Goal: Communication & Community: Participate in discussion

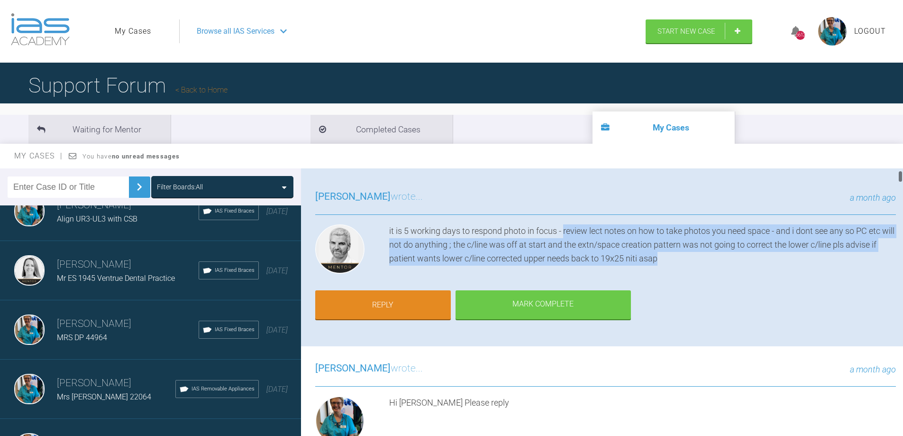
scroll to position [47, 0]
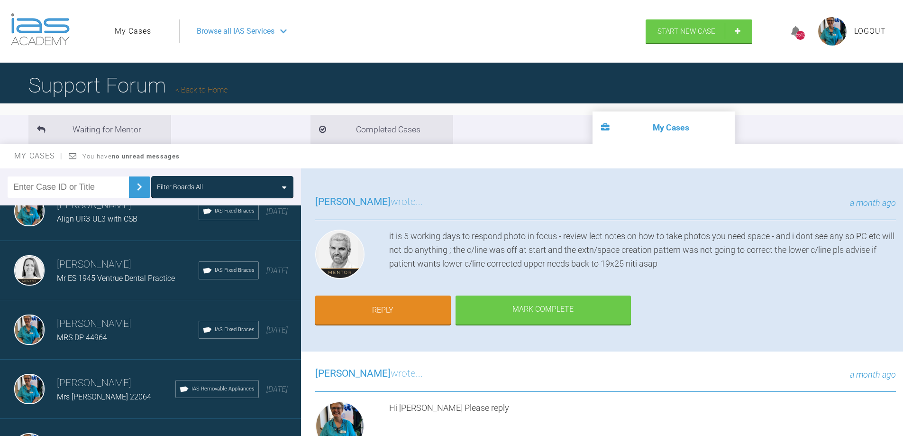
click at [263, 31] on span "Browse all IAS Services" at bounding box center [236, 31] width 78 height 12
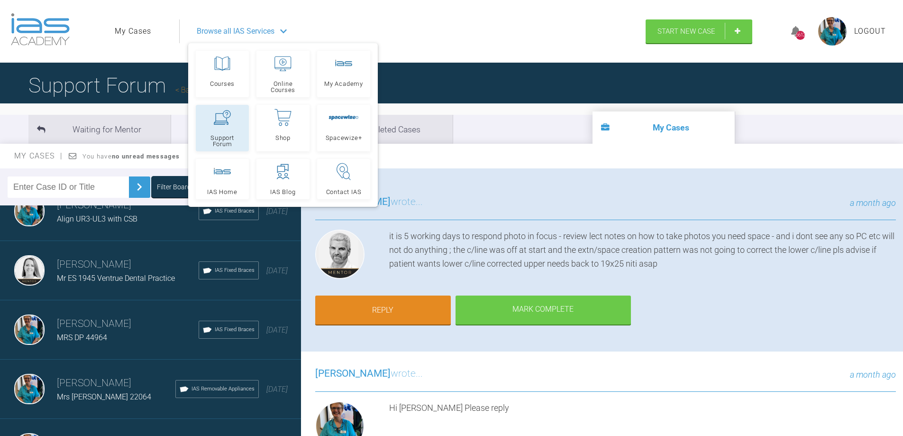
click at [221, 141] on span "Support Forum" at bounding box center [222, 141] width 45 height 12
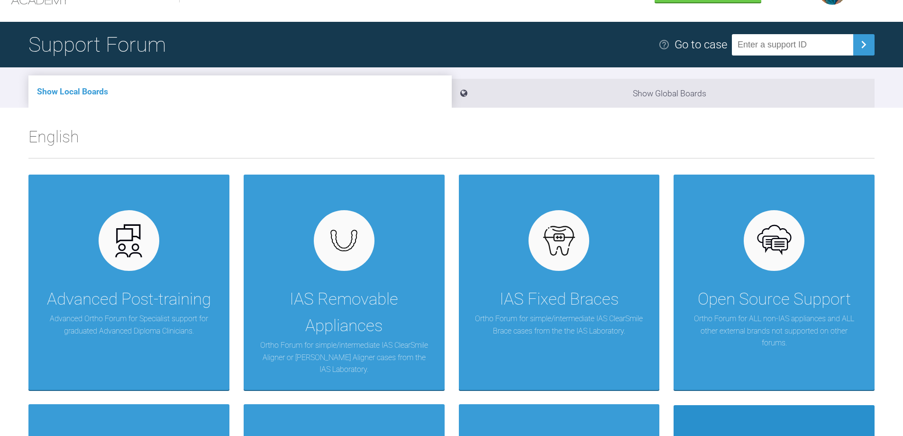
scroll to position [190, 0]
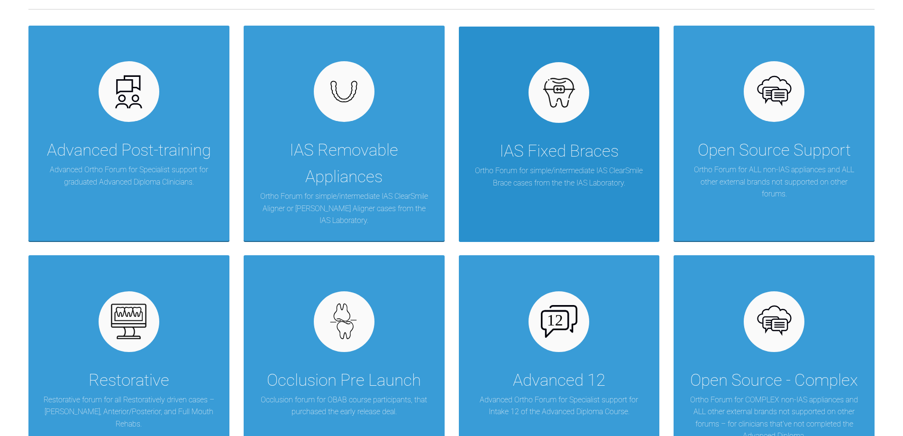
click at [539, 150] on div "IAS Fixed Braces" at bounding box center [559, 151] width 119 height 27
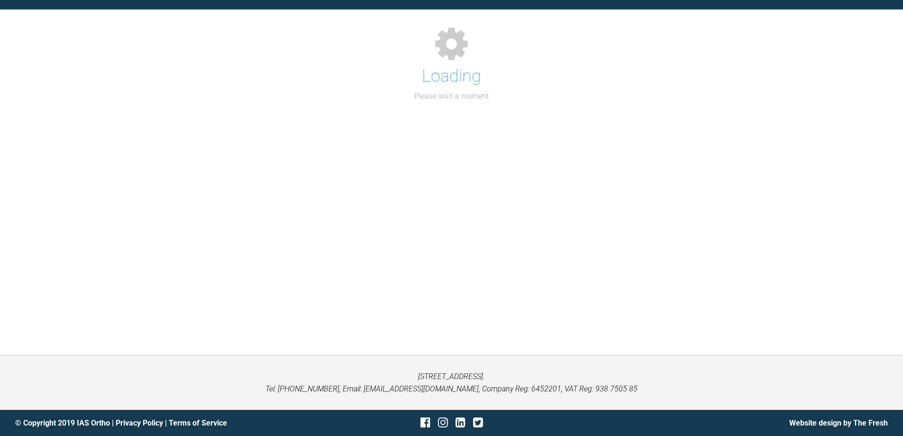
click at [539, 150] on div "Support Forum Back to Home Go to case Loading Please wait a moment" at bounding box center [451, 159] width 903 height 391
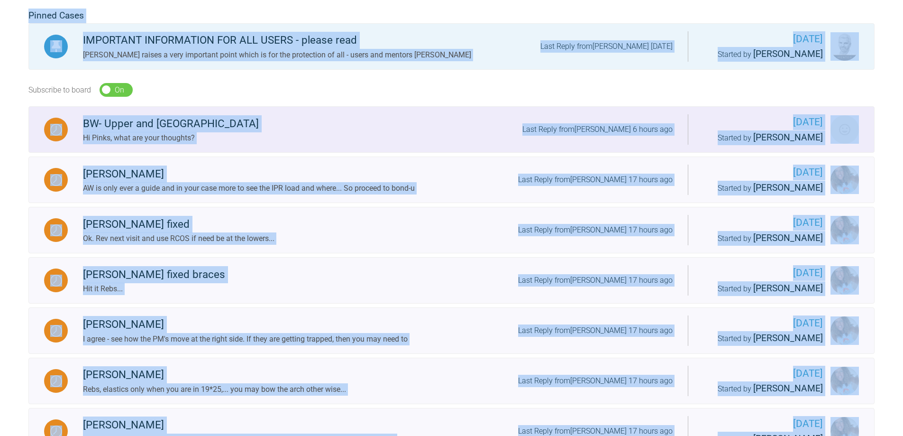
click at [279, 140] on div "BW- Upper and Lower Teeth Hi Pinks, what are your thoughts? Last Reply from Azf…" at bounding box center [378, 129] width 620 height 29
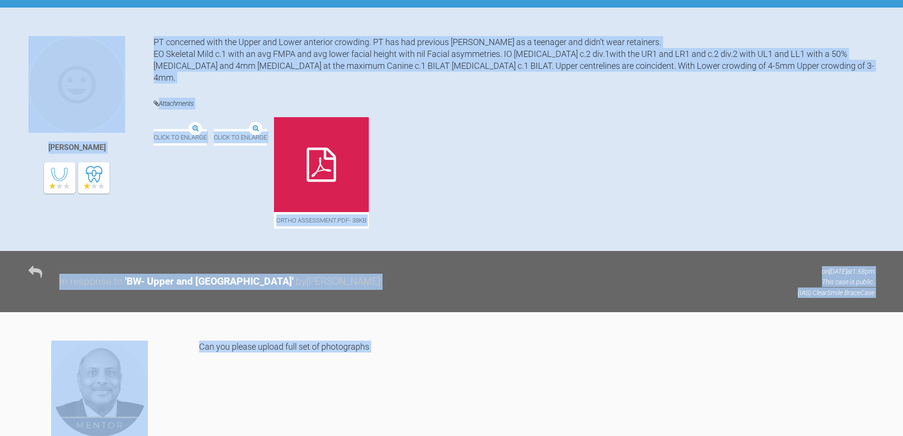
scroll to position [190, 0]
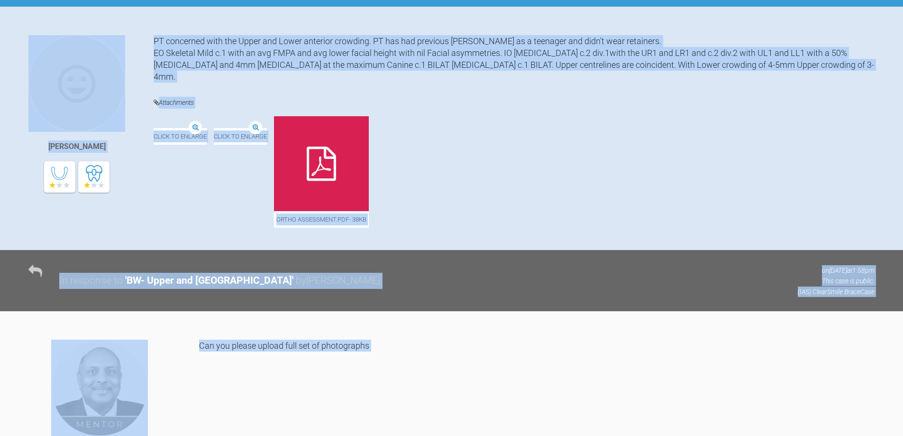
click at [574, 145] on div "Click to enlarge Click to enlarge Ortho Assessment.pdf - 38KB" at bounding box center [514, 176] width 721 height 121
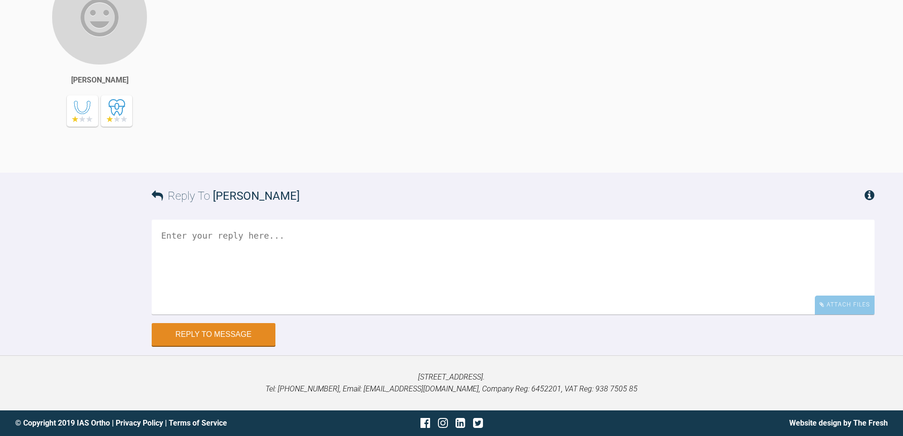
scroll to position [1324, 0]
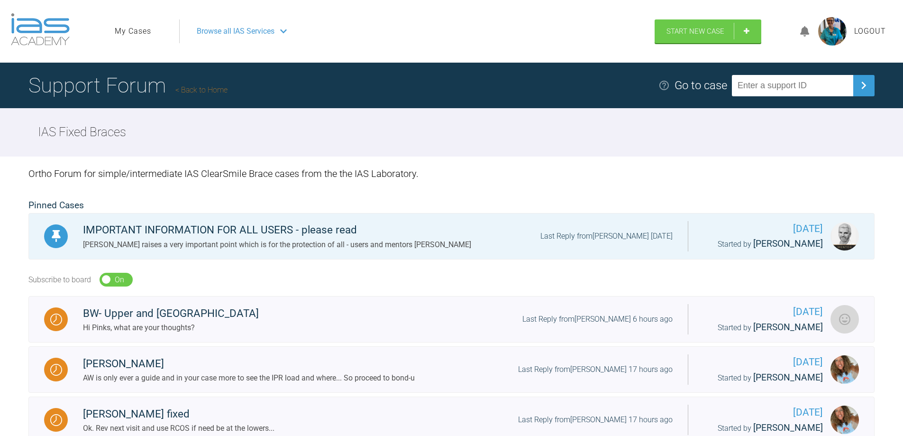
click at [246, 32] on span "Browse all IAS Services" at bounding box center [236, 31] width 78 height 12
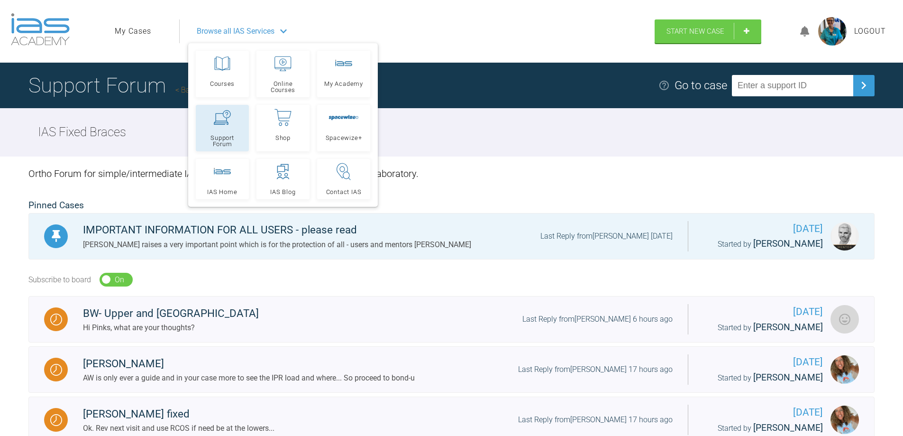
click at [212, 137] on span "Support Forum" at bounding box center [222, 141] width 45 height 12
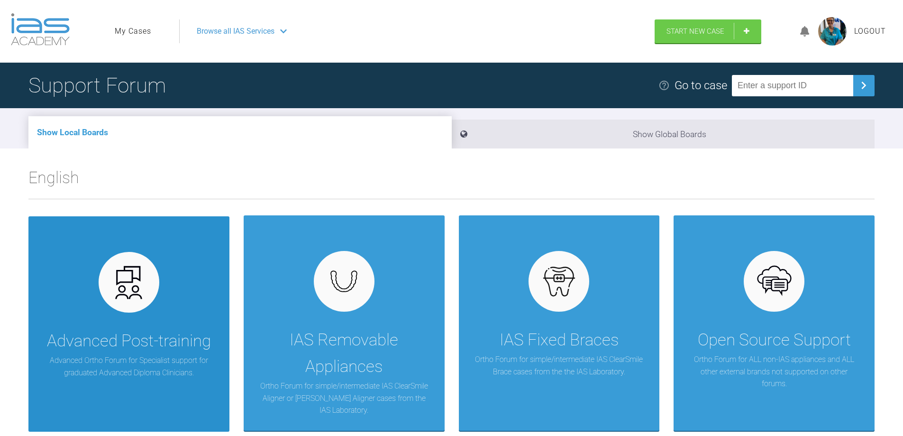
click at [138, 259] on div at bounding box center [129, 282] width 61 height 61
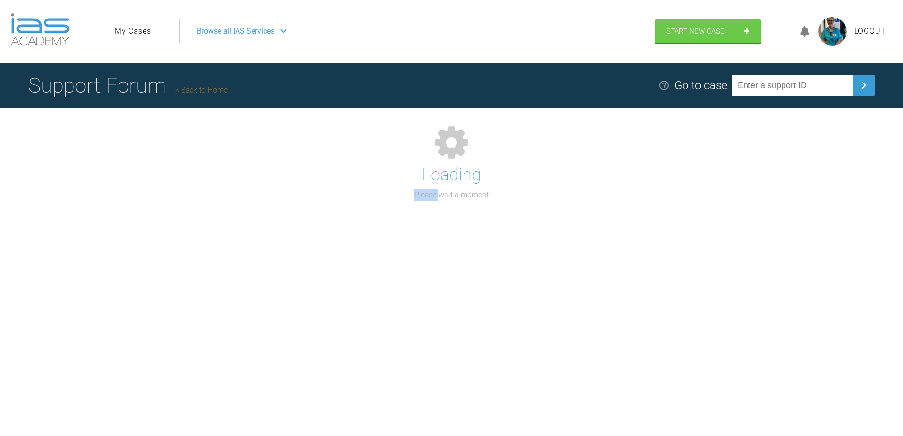
click at [138, 259] on div "Support Forum Back to Home Go to case Loading Please wait a moment" at bounding box center [451, 258] width 903 height 391
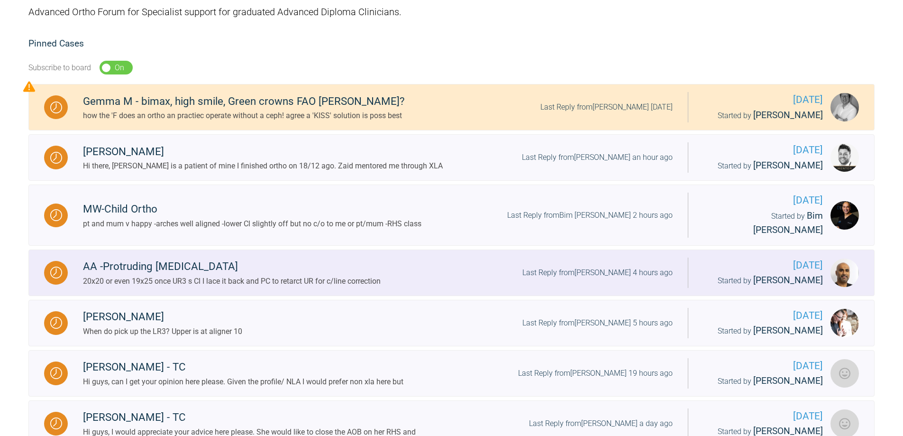
scroll to position [190, 0]
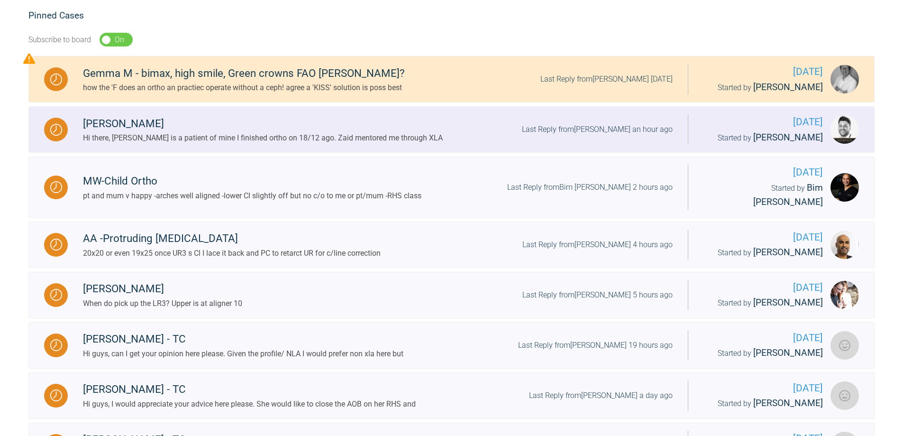
click at [230, 140] on div "Hi there, [PERSON_NAME] is a patient of mine I finished ortho on 18/12 ago. Zai…" at bounding box center [263, 138] width 360 height 12
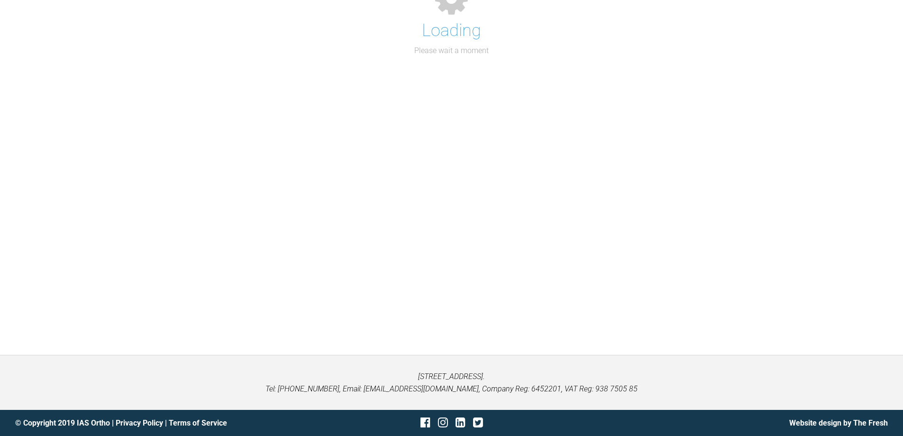
click at [230, 140] on div "Loading Please wait a moment" at bounding box center [451, 159] width 903 height 391
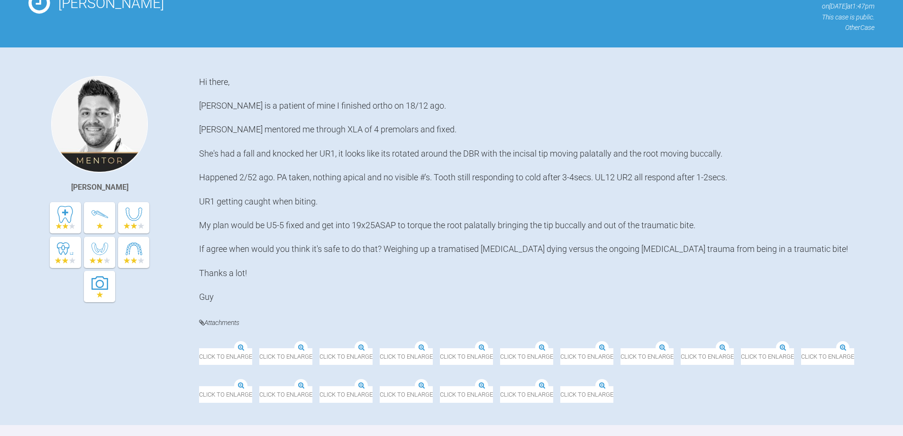
scroll to position [190, 0]
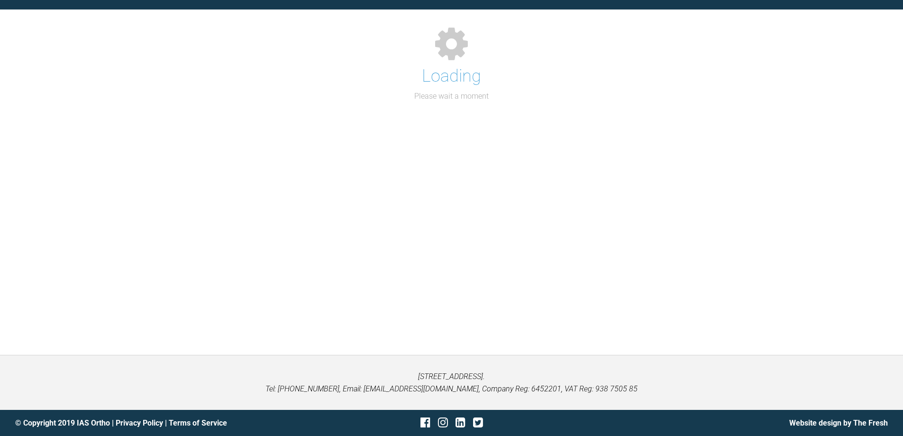
scroll to position [190, 0]
